Goal: Information Seeking & Learning: Learn about a topic

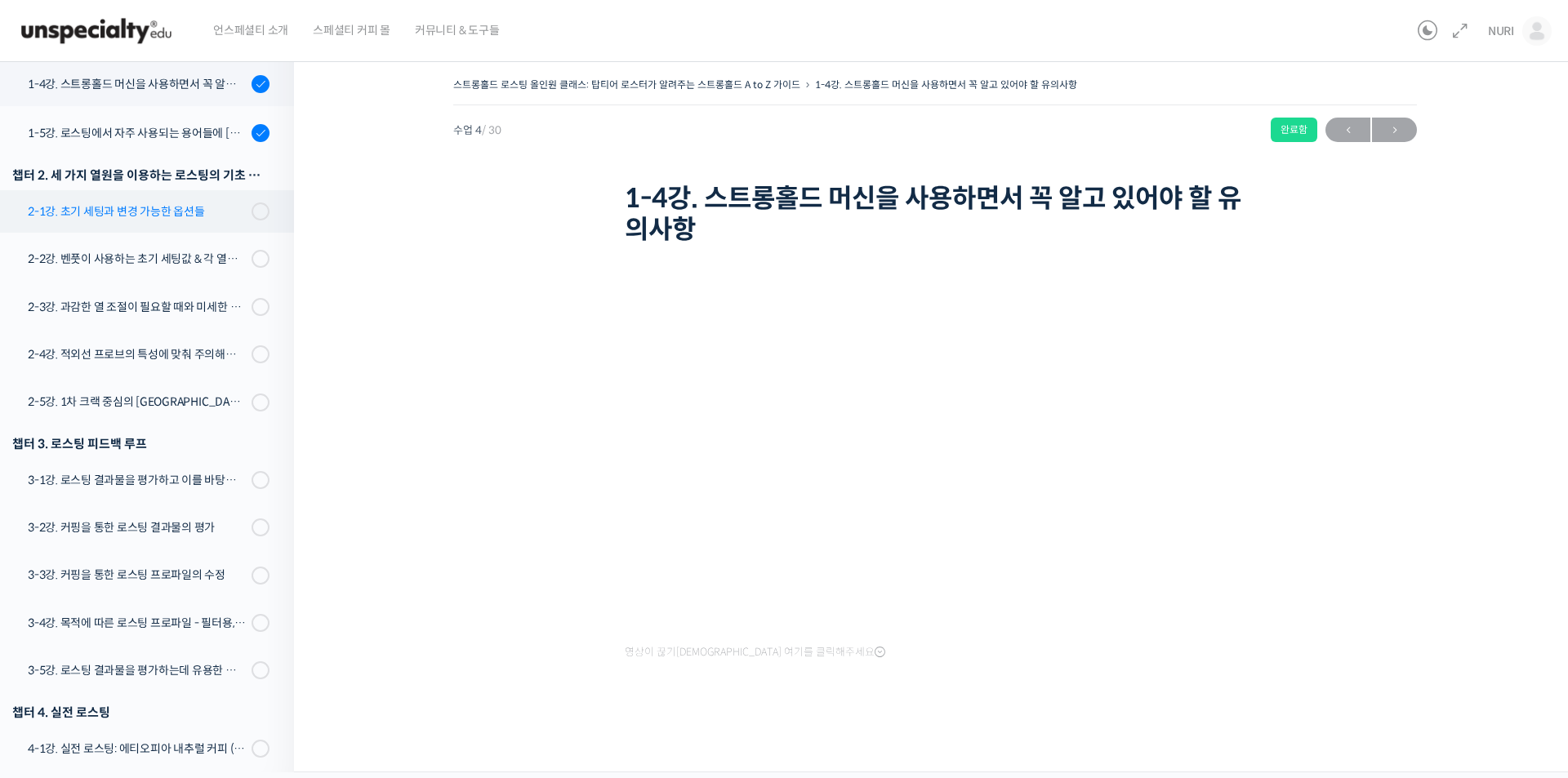
click at [149, 214] on div "2-1강. 초기 세팅과 변경 가능한 옵션들" at bounding box center [137, 211] width 219 height 18
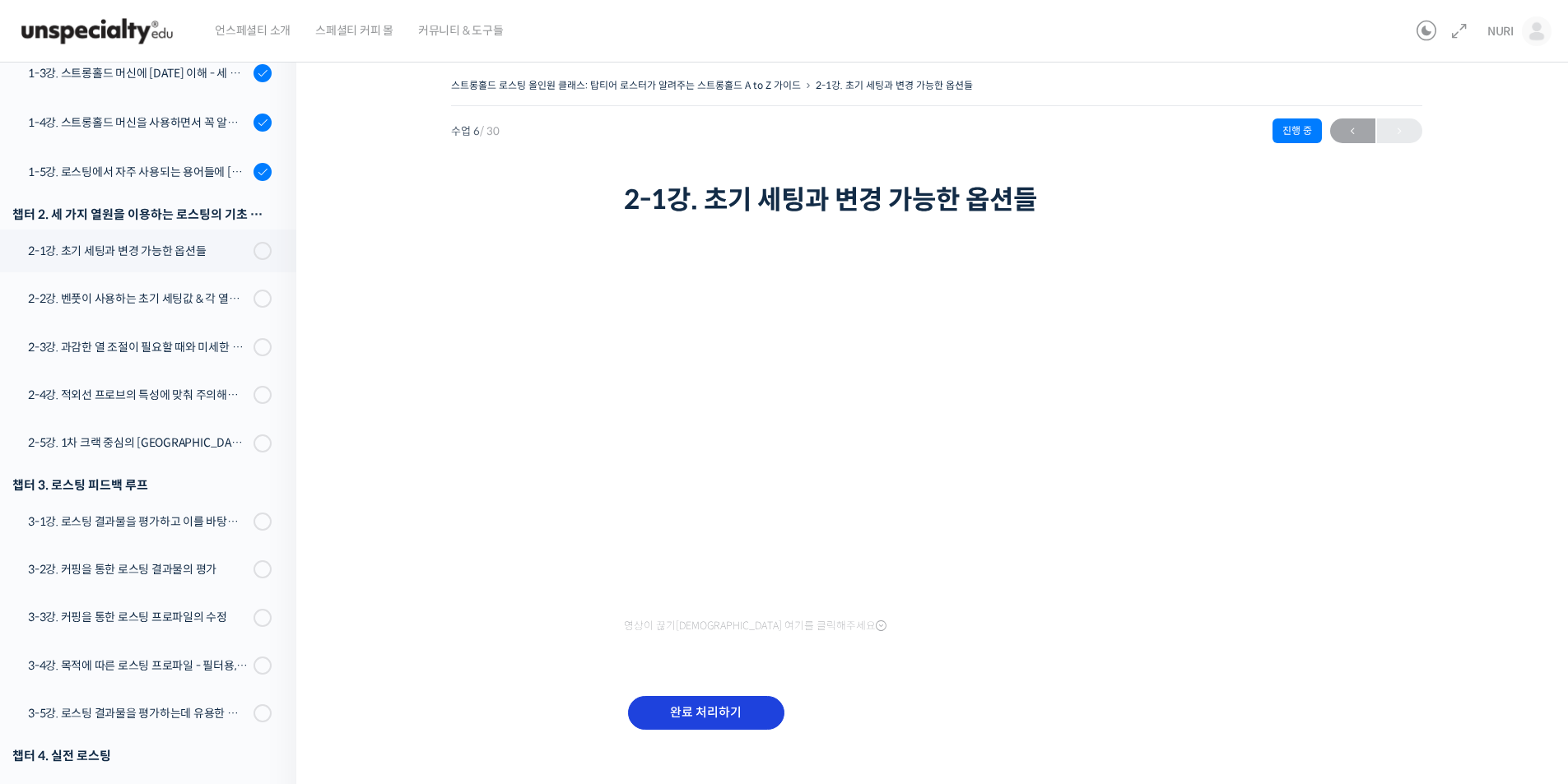
scroll to position [512, 0]
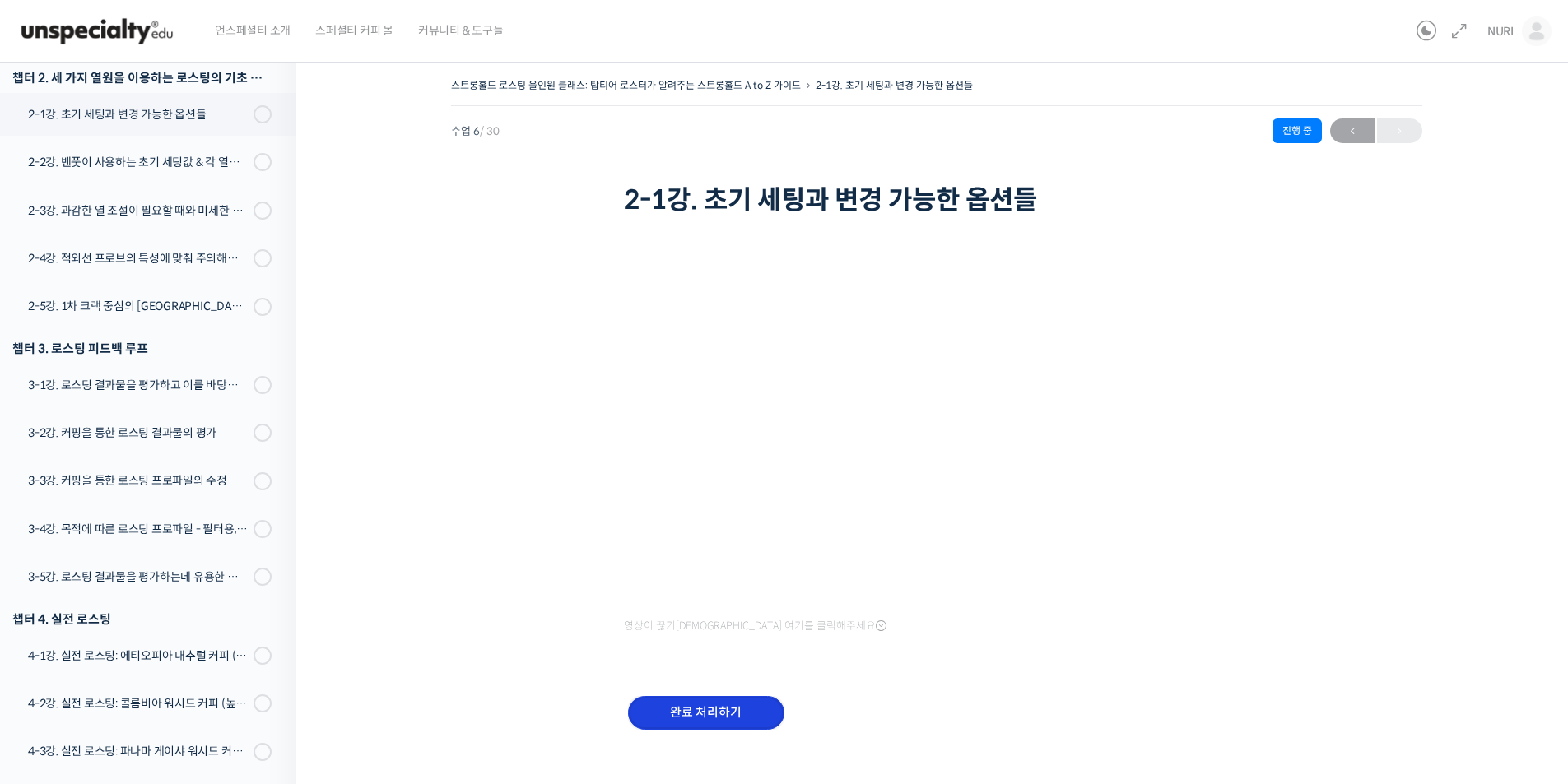
click at [693, 716] on input "완료 처리하기" at bounding box center [707, 713] width 157 height 34
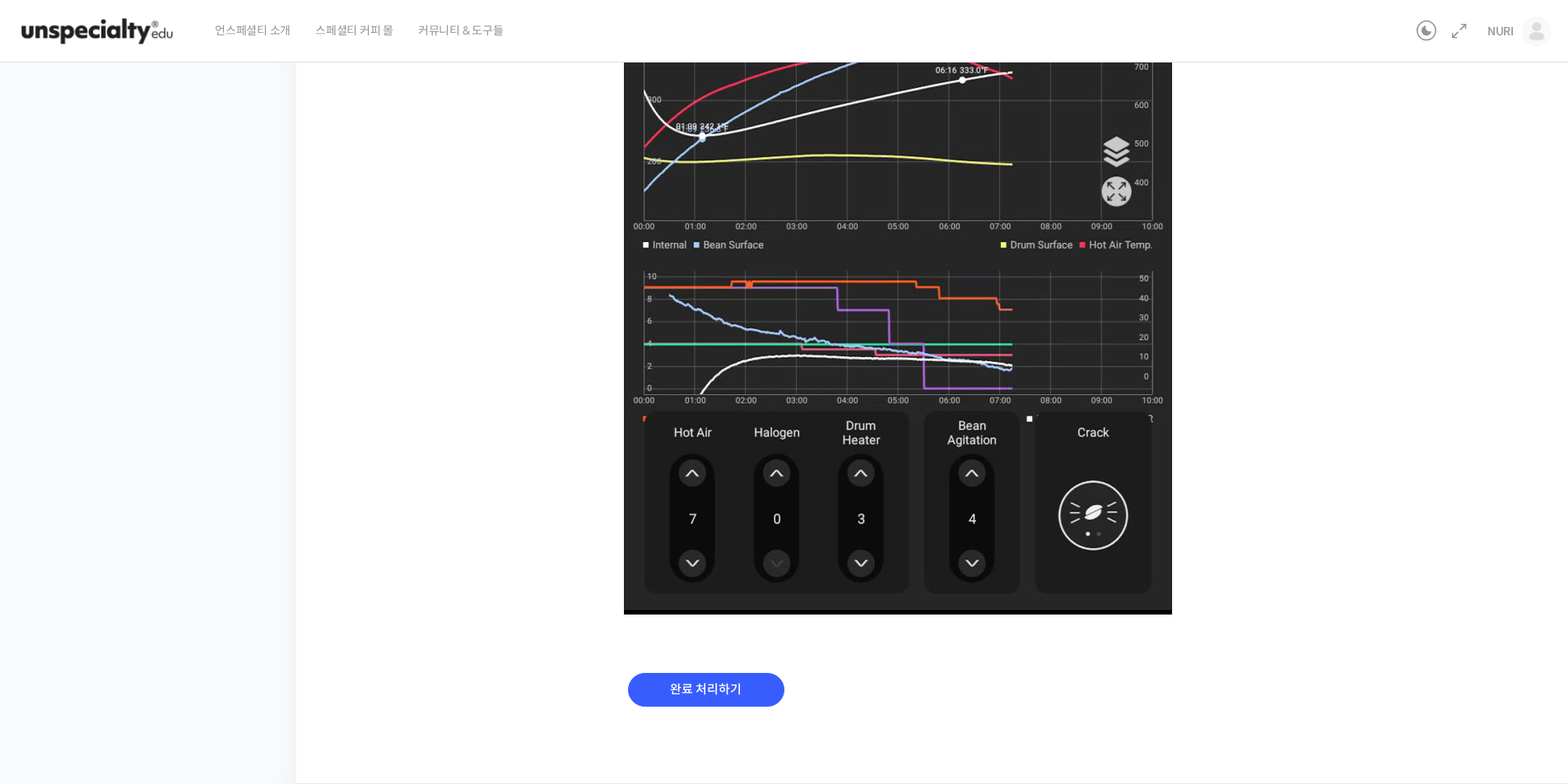
scroll to position [948, 0]
click at [722, 693] on input "완료 처리하기" at bounding box center [707, 690] width 157 height 34
